Goal: Task Accomplishment & Management: Manage account settings

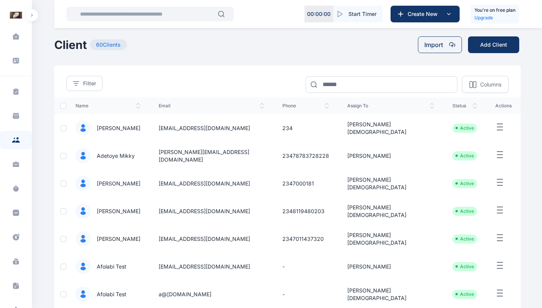
click at [498, 129] on icon "button" at bounding box center [500, 127] width 9 height 9
click at [523, 157] on div "Zeek Law Firm Dashboard dashboard Conflict-Check conflict-check Task Management…" at bounding box center [271, 229] width 542 height 458
click at [499, 129] on icon "button" at bounding box center [500, 127] width 9 height 9
click at [527, 148] on div "Zeek Law Firm Dashboard dashboard Conflict-Check conflict-check Task Management…" at bounding box center [271, 229] width 542 height 458
click at [498, 130] on line "button" at bounding box center [500, 130] width 5 height 0
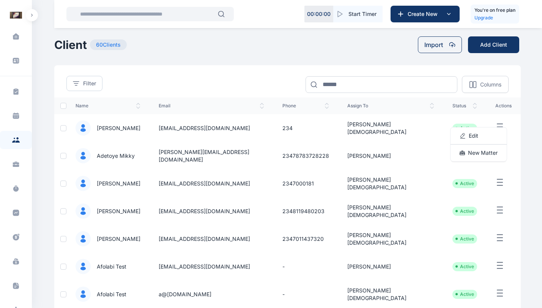
click at [517, 133] on td "Edit New Matter" at bounding box center [504, 128] width 35 height 28
